Goal: Check status: Check status

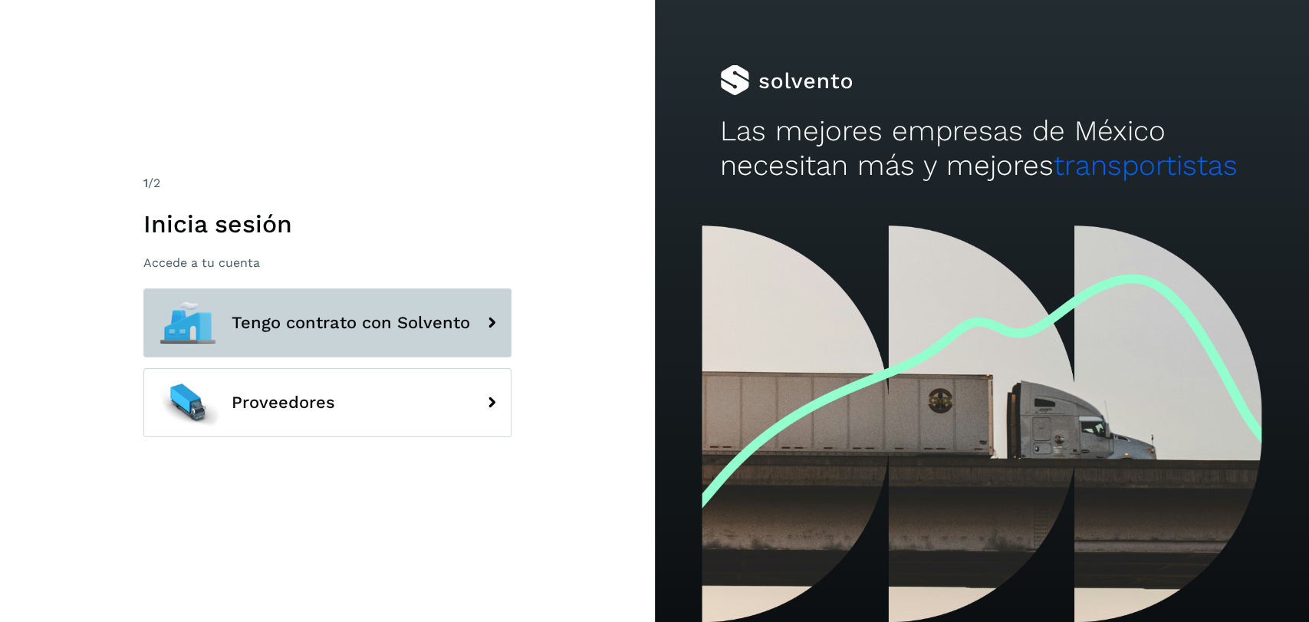
click at [396, 330] on span "Tengo contrato con Solvento" at bounding box center [351, 323] width 238 height 18
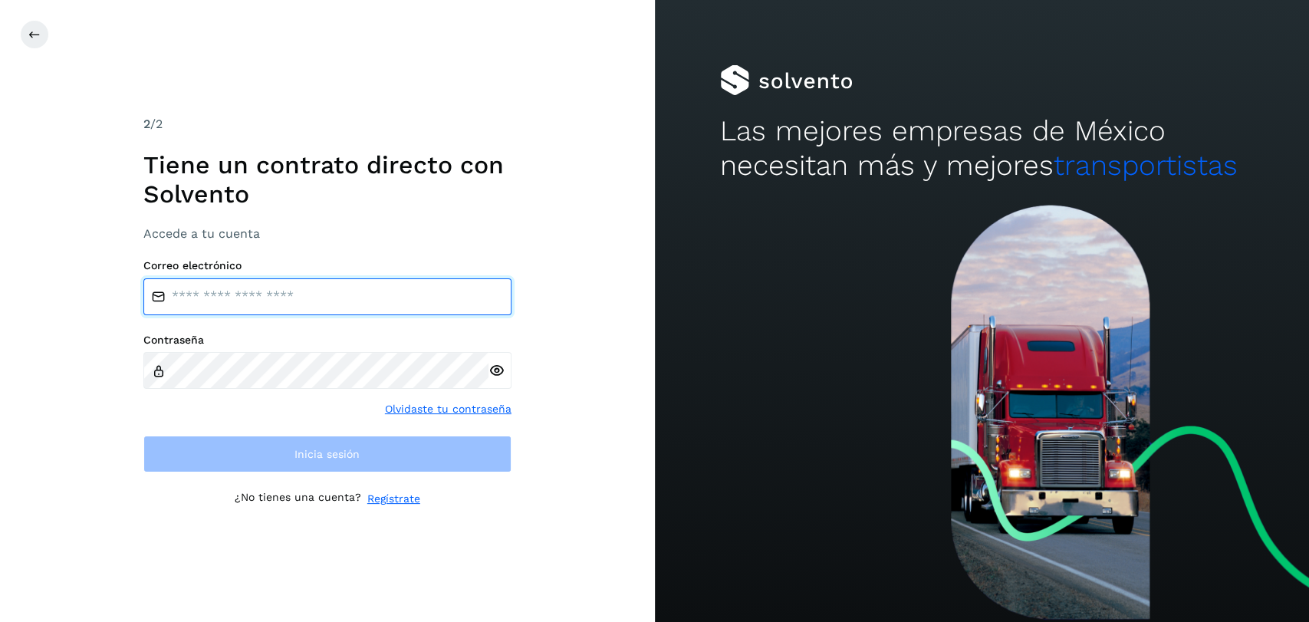
type input "**********"
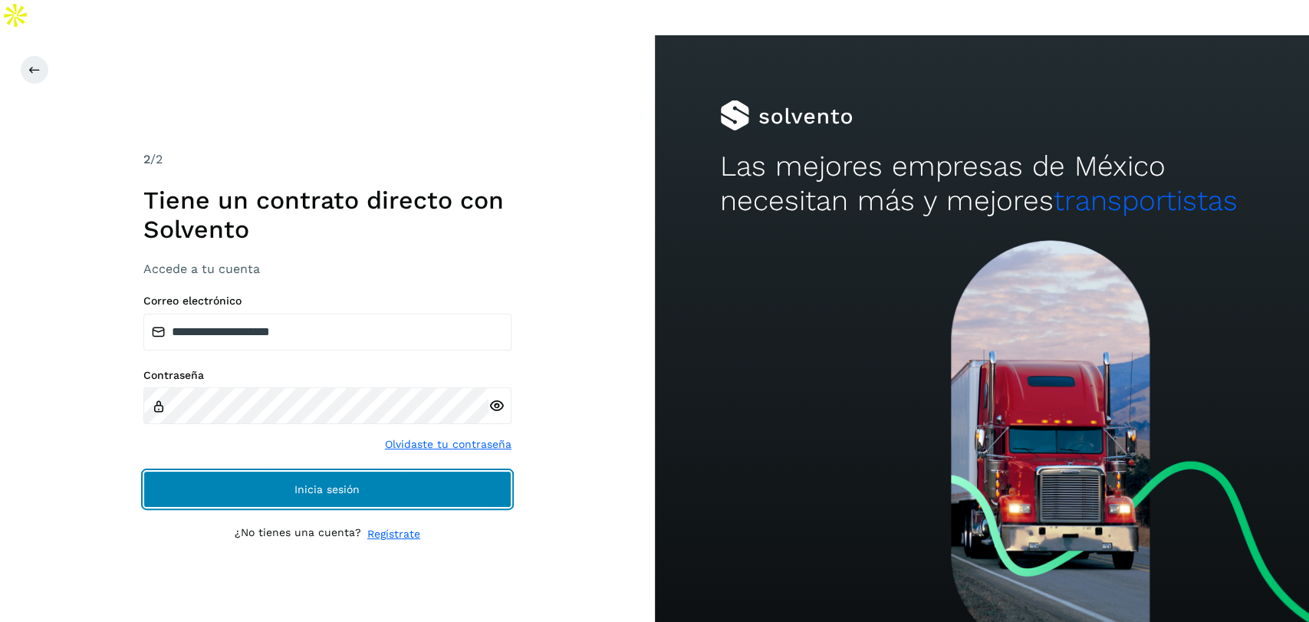
click at [343, 484] on span "Inicia sesión" at bounding box center [326, 489] width 65 height 11
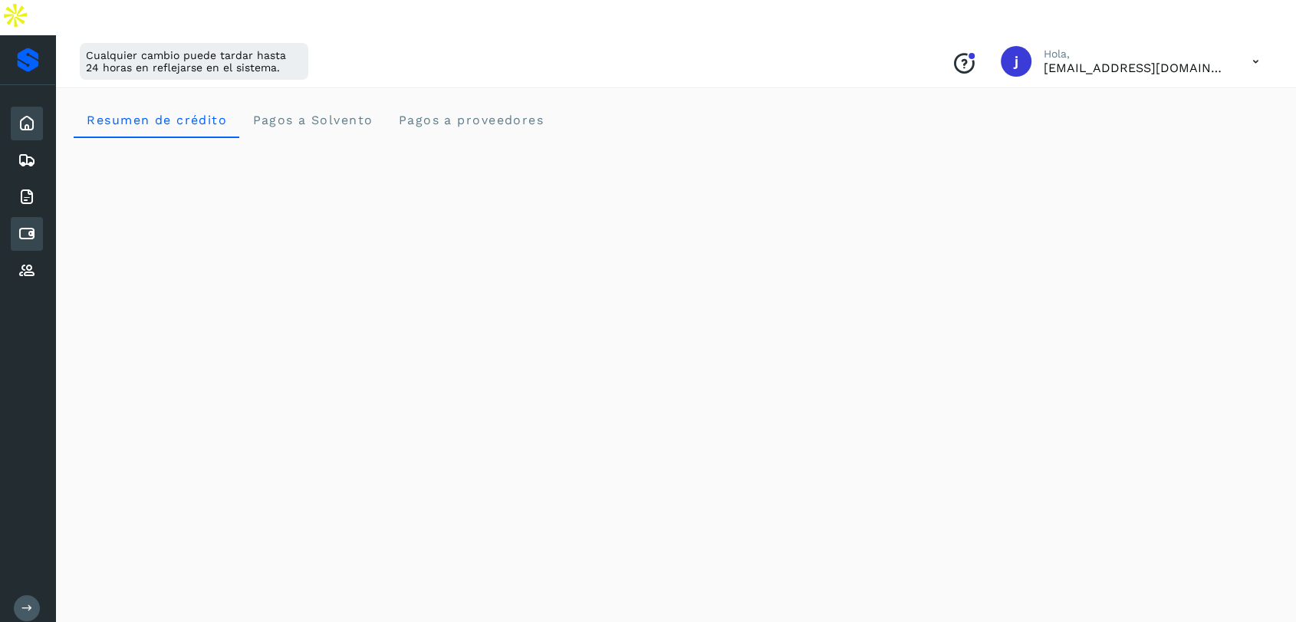
click at [26, 225] on icon at bounding box center [27, 234] width 18 height 18
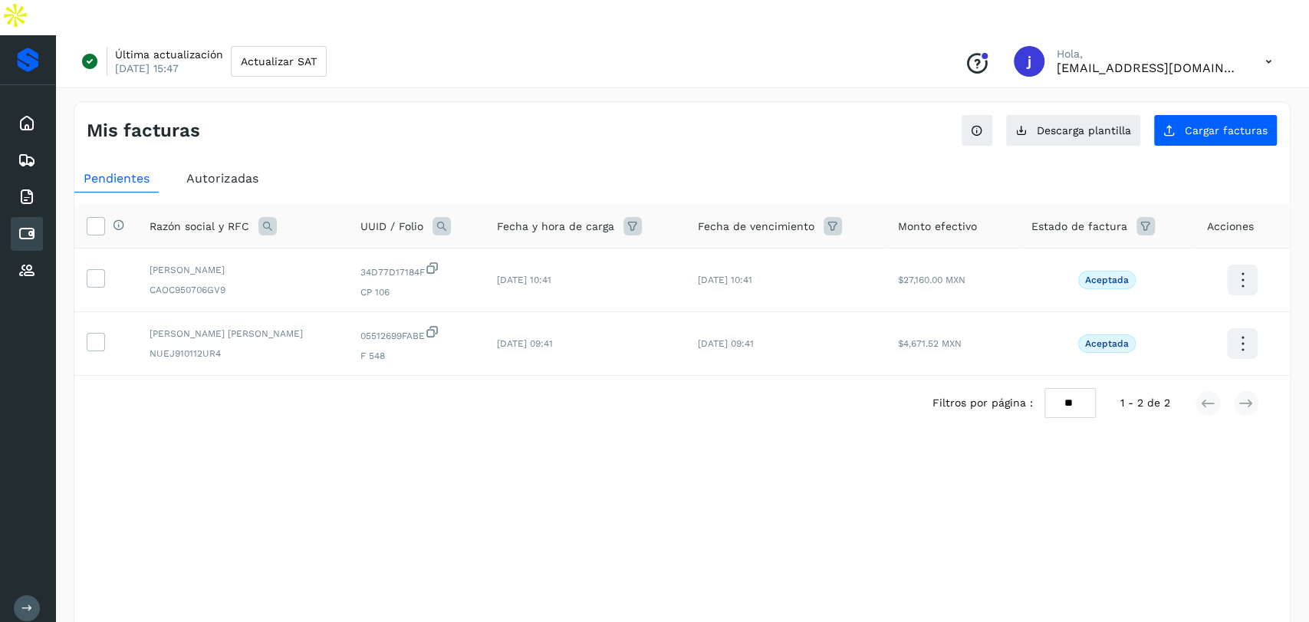
click at [247, 165] on div "Autorizadas" at bounding box center [222, 179] width 90 height 28
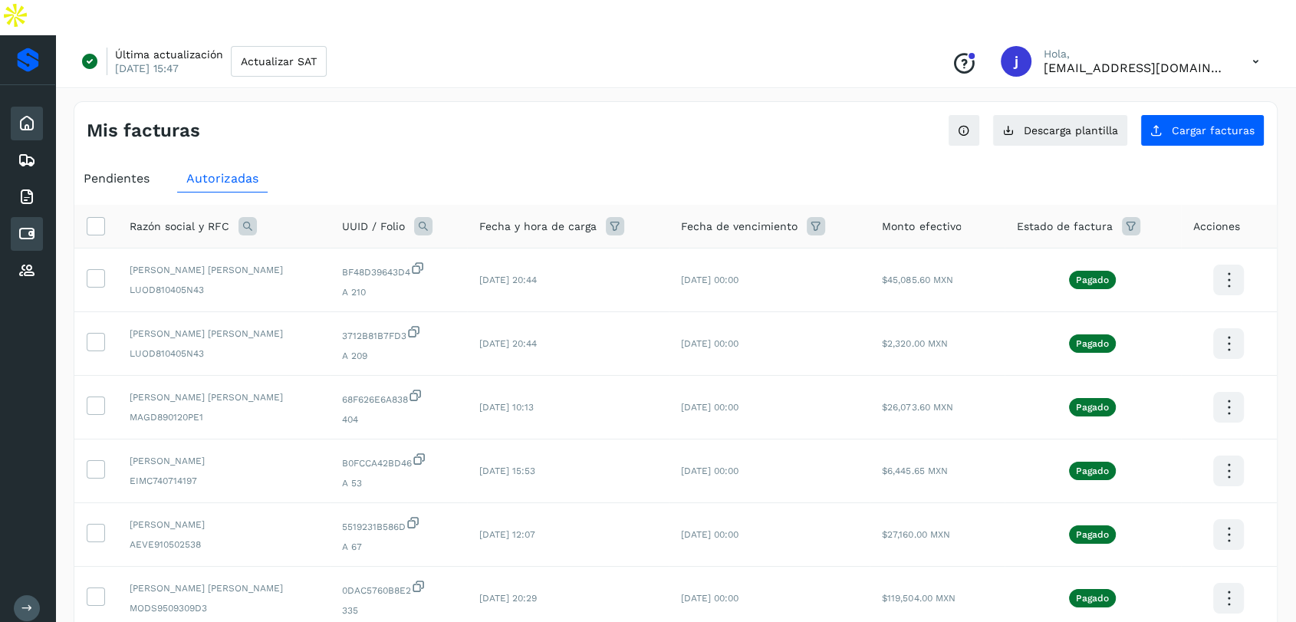
click at [22, 114] on icon at bounding box center [27, 123] width 18 height 18
